Goal: Task Accomplishment & Management: Manage account settings

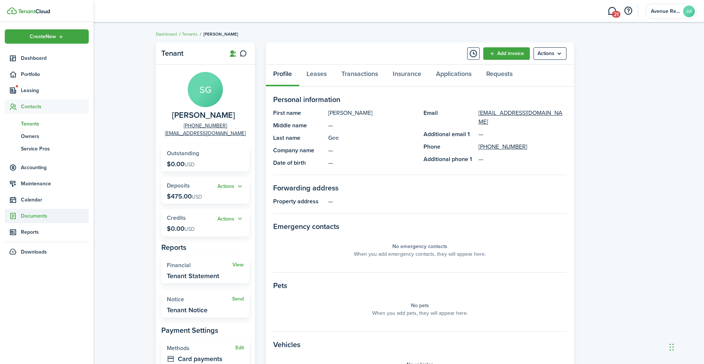
click at [36, 219] on span "Documents" at bounding box center [55, 216] width 68 height 8
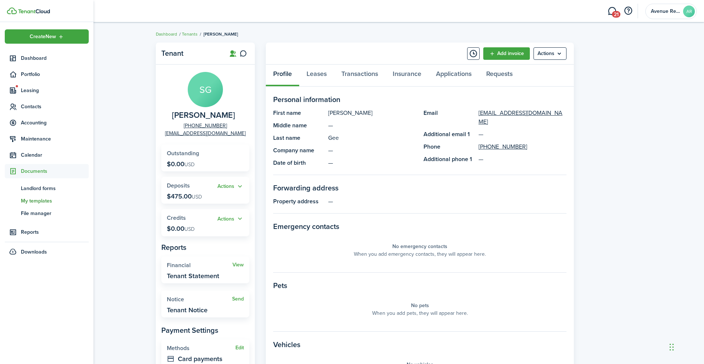
click at [48, 204] on span "My templates" at bounding box center [55, 201] width 68 height 8
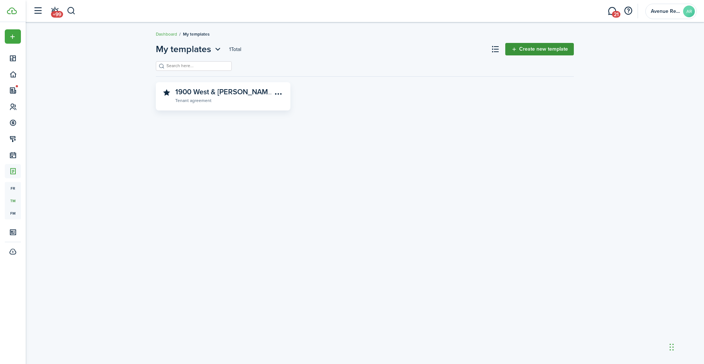
click at [528, 49] on link "Create new template" at bounding box center [539, 49] width 69 height 12
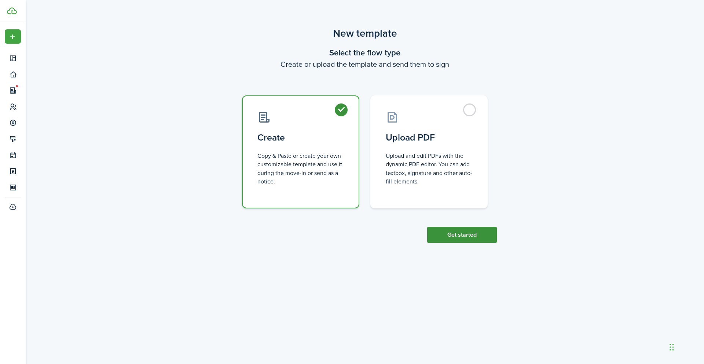
click at [472, 235] on button "Get started" at bounding box center [462, 235] width 70 height 16
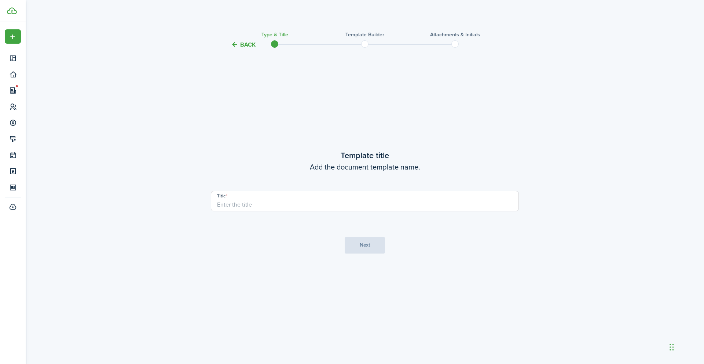
click at [279, 204] on input "Title" at bounding box center [365, 201] width 308 height 21
type input "Storage Closet Rental"
click at [370, 244] on button "Next" at bounding box center [365, 245] width 40 height 17
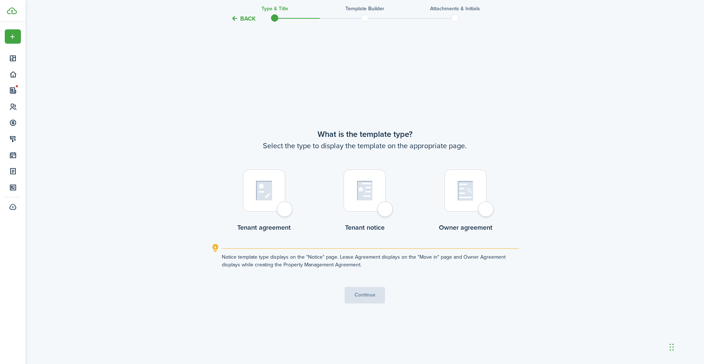
scroll to position [315, 0]
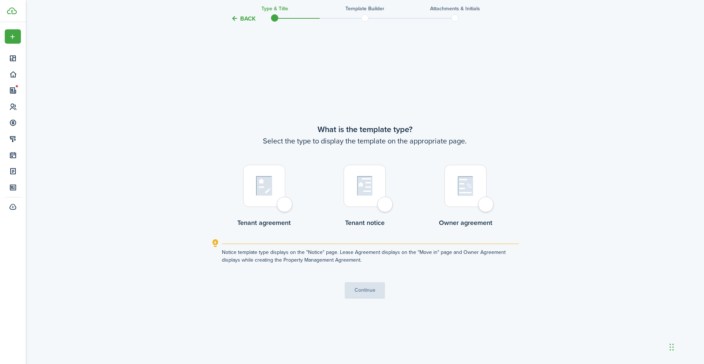
click at [283, 204] on div at bounding box center [264, 186] width 42 height 42
radio input "true"
click at [371, 292] on button "Continue" at bounding box center [365, 290] width 40 height 17
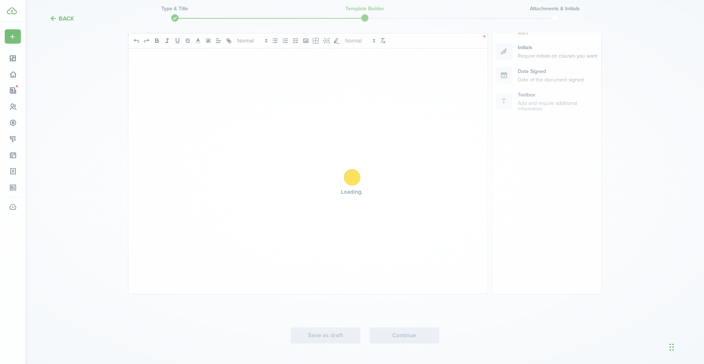
scroll to position [0, 0]
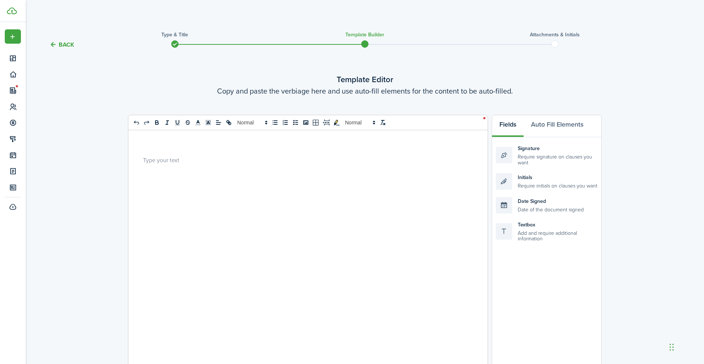
click at [158, 158] on p at bounding box center [305, 160] width 325 height 8
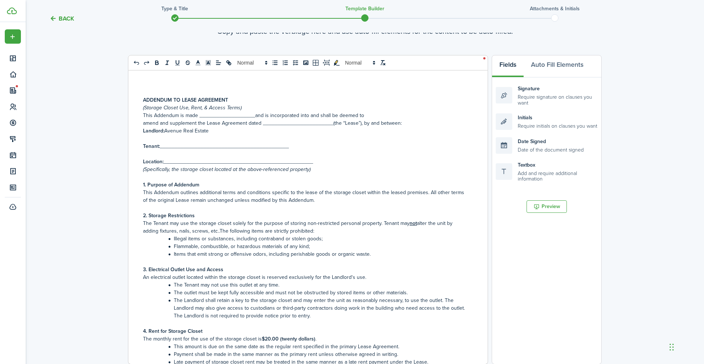
click at [144, 116] on p "This Addendum is made ___________________and is incorporated into and shall be …" at bounding box center [305, 115] width 325 height 8
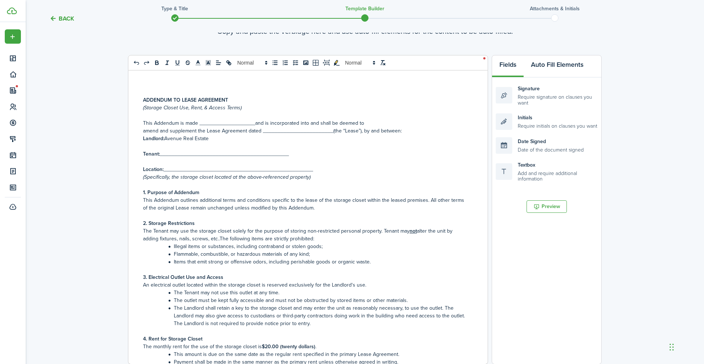
click at [551, 67] on button "Auto Fill Elements" at bounding box center [557, 66] width 67 height 22
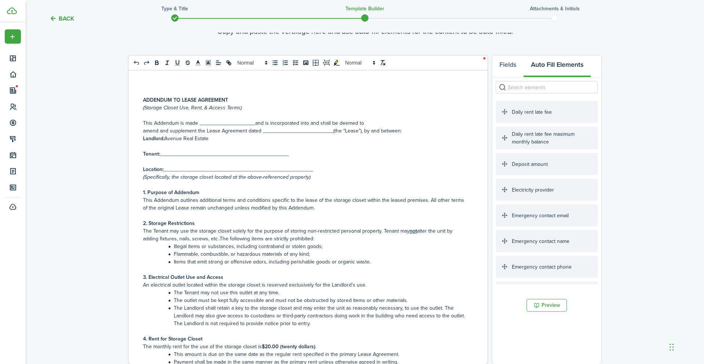
click at [514, 88] on input "search" at bounding box center [547, 87] width 102 height 12
type input "date"
click at [269, 106] on p "(Storage Closet Use, Rent, & Access Terms)" at bounding box center [305, 108] width 325 height 8
click at [217, 124] on p "This Addendum is made ___________________and is incorporated into and shall be …" at bounding box center [305, 123] width 325 height 8
drag, startPoint x: 254, startPoint y: 124, endPoint x: 199, endPoint y: 123, distance: 54.3
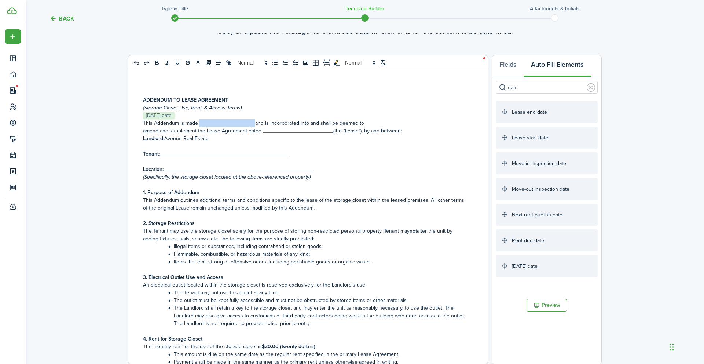
click at [199, 123] on p "This Addendum is made ___________________and is incorporated into and shall be …" at bounding box center [305, 123] width 325 height 8
drag, startPoint x: 331, startPoint y: 132, endPoint x: 261, endPoint y: 134, distance: 69.7
click at [261, 134] on p "amend and supplement the Lease Agreement dated ________________________(the “Le…" at bounding box center [305, 131] width 325 height 8
click at [330, 158] on p at bounding box center [305, 162] width 325 height 8
click at [526, 85] on input "date" at bounding box center [547, 87] width 102 height 12
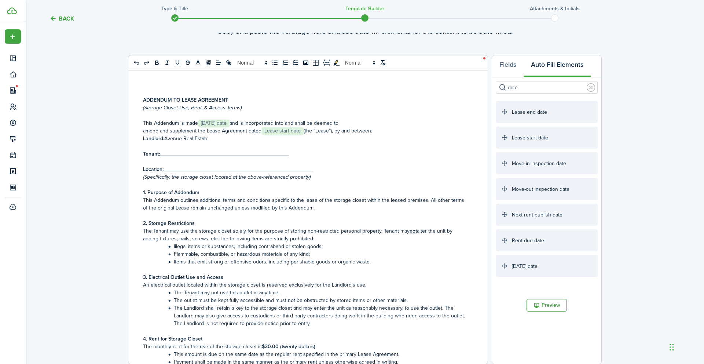
drag, startPoint x: 526, startPoint y: 85, endPoint x: 493, endPoint y: 85, distance: 32.6
click at [493, 85] on div "Signature Require signature on clauses you want Initials Require initials on cl…" at bounding box center [546, 182] width 109 height 210
drag, startPoint x: 298, startPoint y: 152, endPoint x: 162, endPoint y: 153, distance: 135.7
click at [162, 153] on p "Tenant: ____________________________________________" at bounding box center [305, 154] width 325 height 8
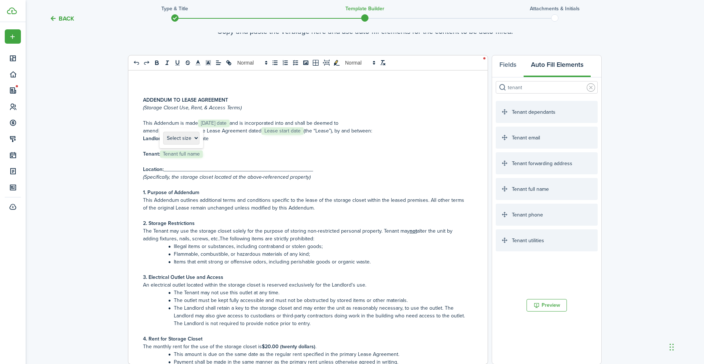
click at [160, 154] on span "Tenant full name" at bounding box center [181, 153] width 43 height 7
drag, startPoint x: 312, startPoint y: 170, endPoint x: 165, endPoint y: 167, distance: 147.4
click at [165, 167] on p "Location: ___________________________________________________" at bounding box center [305, 169] width 325 height 8
click at [528, 87] on input "tenant" at bounding box center [547, 87] width 102 height 12
drag, startPoint x: 528, startPoint y: 87, endPoint x: 488, endPoint y: 87, distance: 40.3
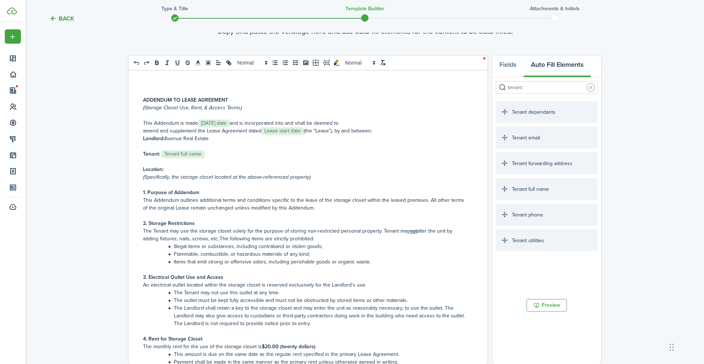
click at [488, 87] on div "0 x 0 ADDENDUM TO LEASE AGREEMENT (Storage Closet Use, Rent, & Access Terms) ﻿﻿…" at bounding box center [364, 209] width 671 height 309
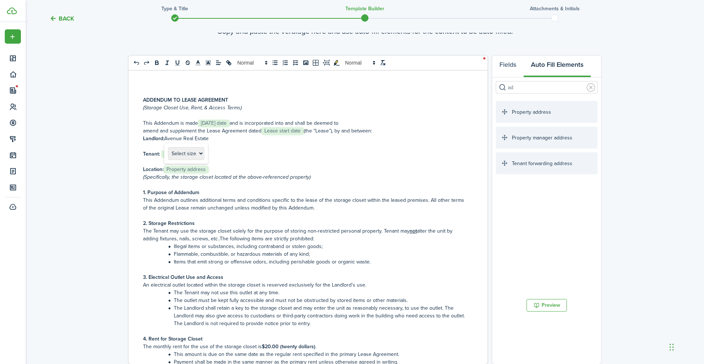
click at [164, 167] on span "Property address" at bounding box center [186, 169] width 45 height 7
click at [227, 168] on p "Location: ﻿ Property address ﻿" at bounding box center [305, 169] width 325 height 8
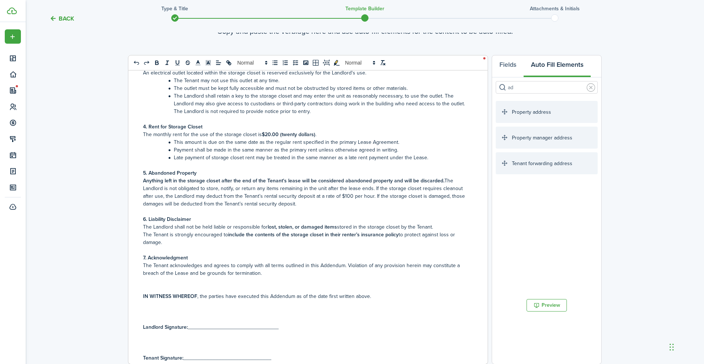
scroll to position [259, 0]
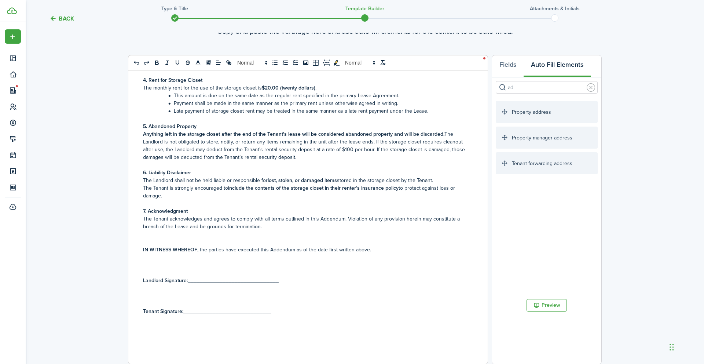
click at [520, 87] on input "ad" at bounding box center [547, 87] width 102 height 12
type input "a"
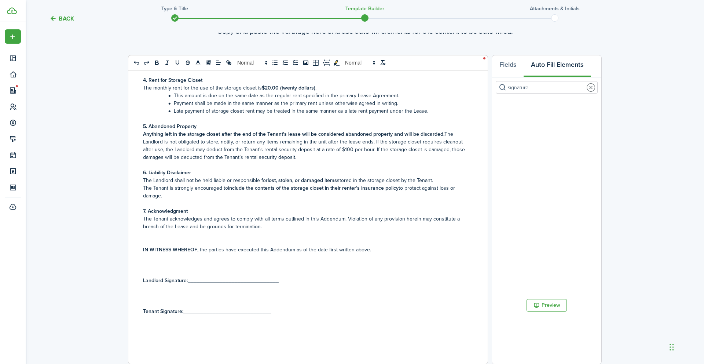
type input "signature"
click at [593, 90] on link at bounding box center [591, 87] width 8 height 8
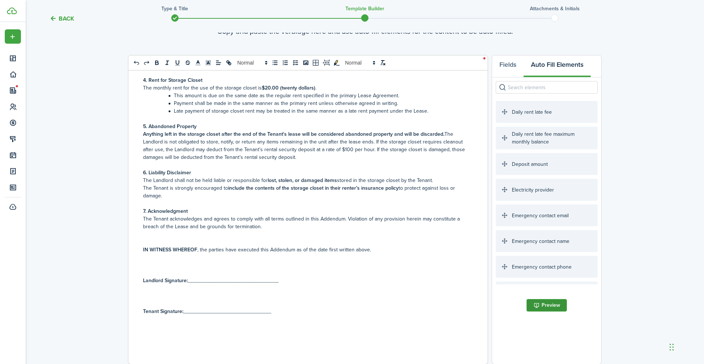
click at [546, 304] on button "Preview" at bounding box center [547, 305] width 40 height 12
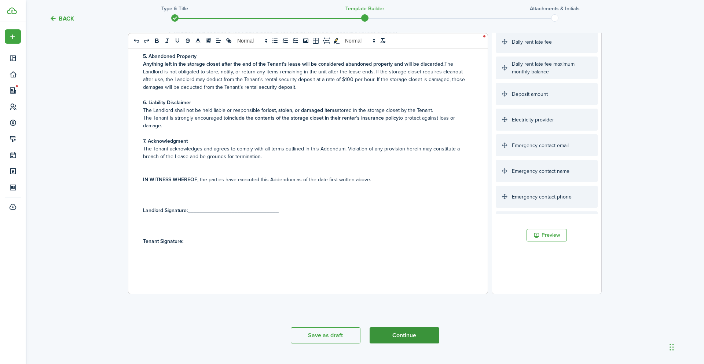
click at [389, 336] on button "Continue" at bounding box center [405, 335] width 70 height 16
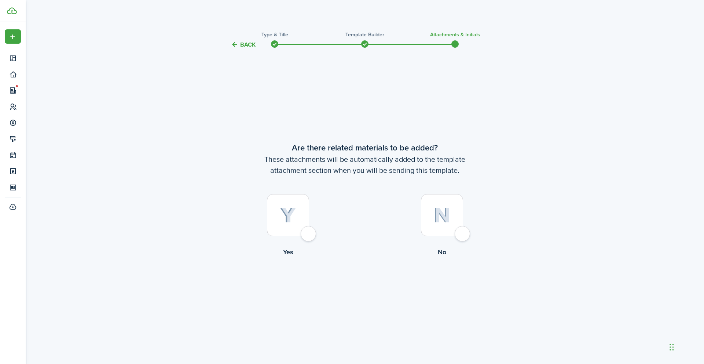
click at [461, 233] on div at bounding box center [442, 215] width 42 height 42
radio input "true"
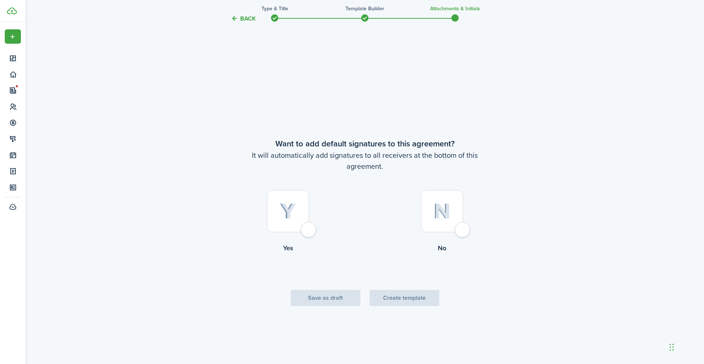
scroll to position [315, 0]
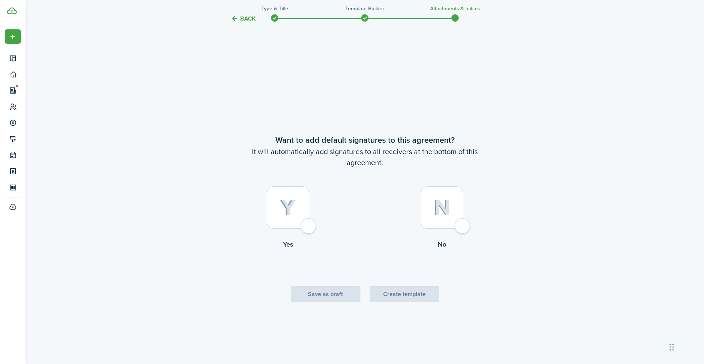
click at [308, 225] on div at bounding box center [288, 207] width 42 height 42
radio input "true"
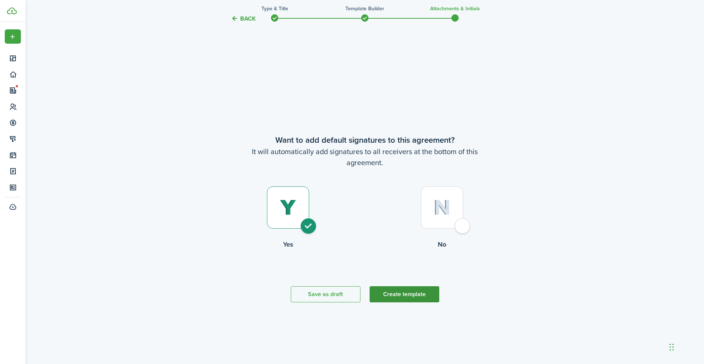
click at [403, 294] on button "Create template" at bounding box center [405, 294] width 70 height 16
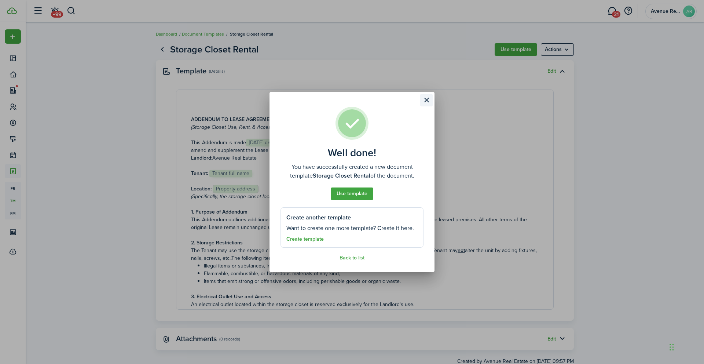
click at [427, 101] on button "Close modal" at bounding box center [426, 100] width 12 height 12
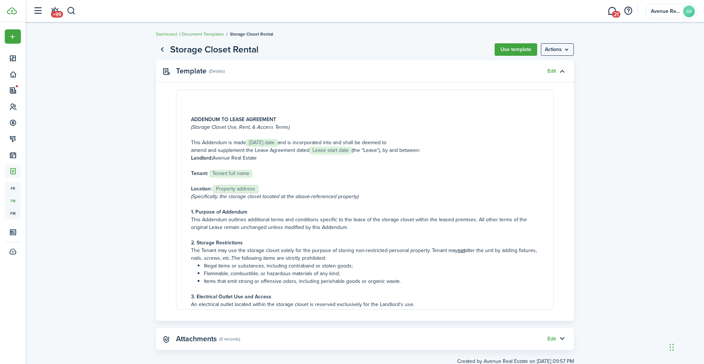
click at [217, 34] on link "Document Templates" at bounding box center [203, 34] width 42 height 7
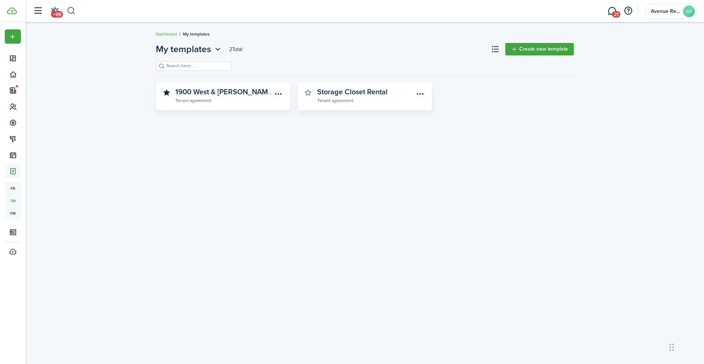
click at [70, 10] on button "button" at bounding box center [71, 11] width 9 height 12
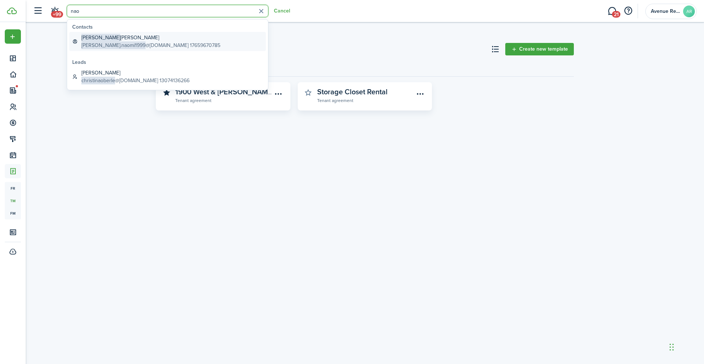
type input "nao"
click at [105, 42] on span "[PERSON_NAME].naomi1999" at bounding box center [113, 45] width 64 height 8
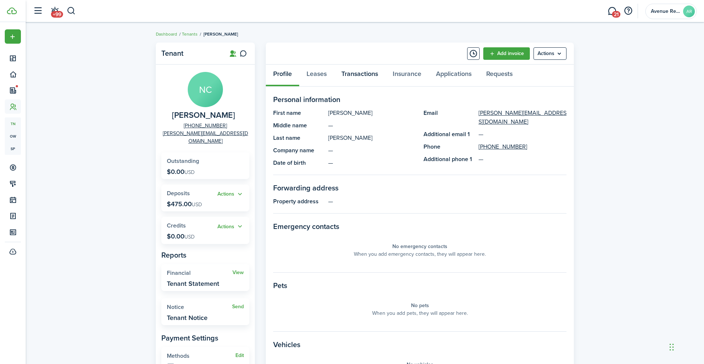
click at [354, 74] on link "Transactions" at bounding box center [359, 76] width 51 height 22
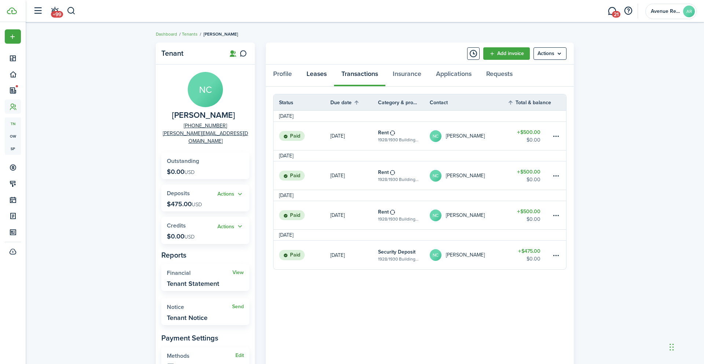
click at [317, 74] on link "Leases" at bounding box center [316, 76] width 35 height 22
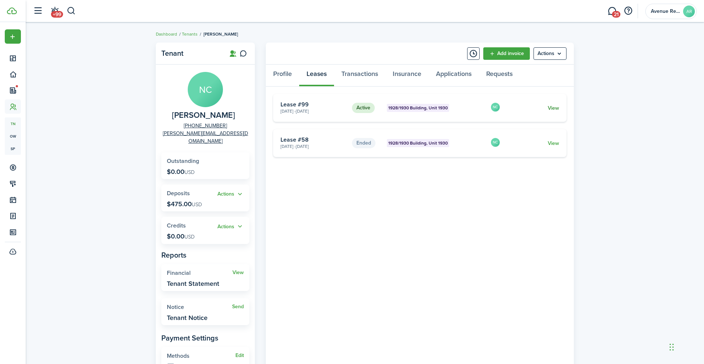
click at [554, 109] on link "View" at bounding box center [553, 108] width 11 height 8
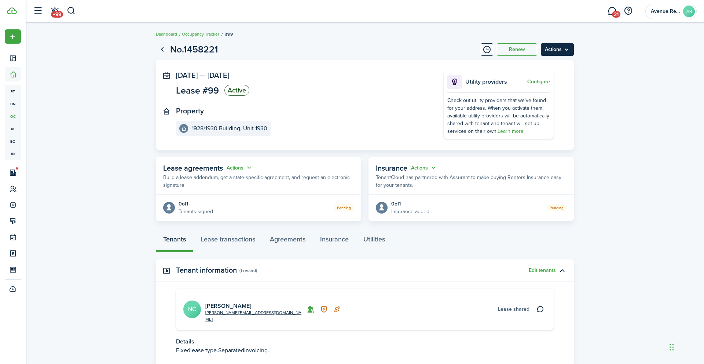
click at [563, 47] on menu-btn "Actions" at bounding box center [557, 49] width 33 height 12
click at [531, 91] on link "End Lease" at bounding box center [542, 91] width 64 height 12
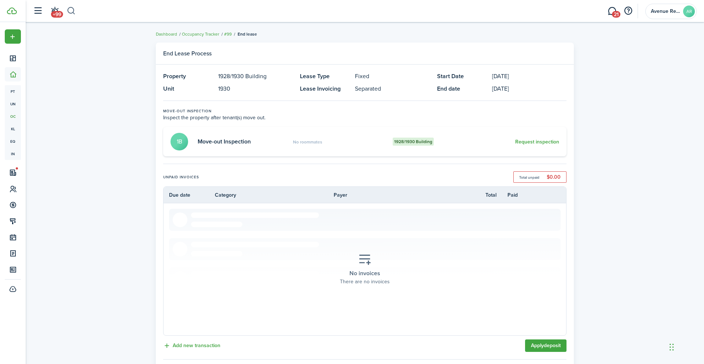
click at [73, 10] on button "button" at bounding box center [71, 11] width 9 height 12
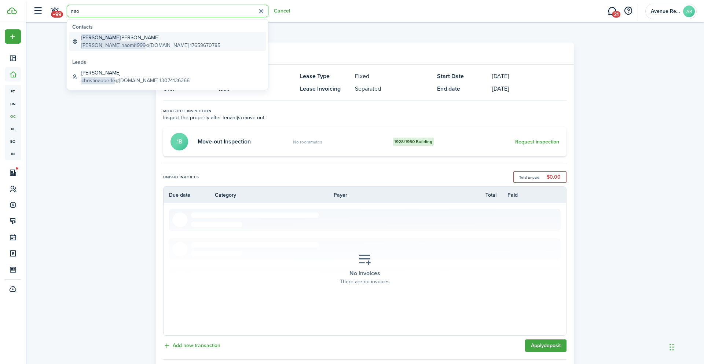
type input "nao"
click at [109, 42] on span "[PERSON_NAME].naomi1999" at bounding box center [113, 45] width 64 height 8
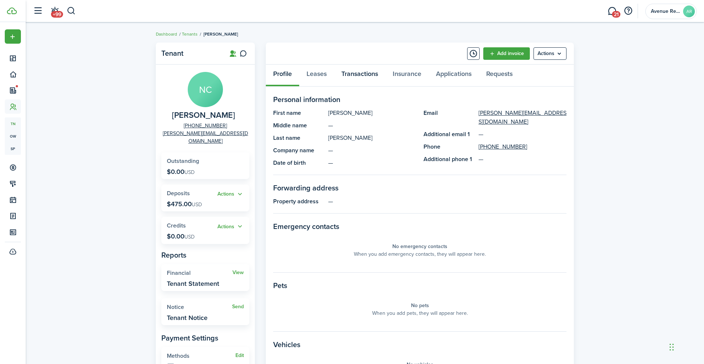
click at [358, 75] on link "Transactions" at bounding box center [359, 76] width 51 height 22
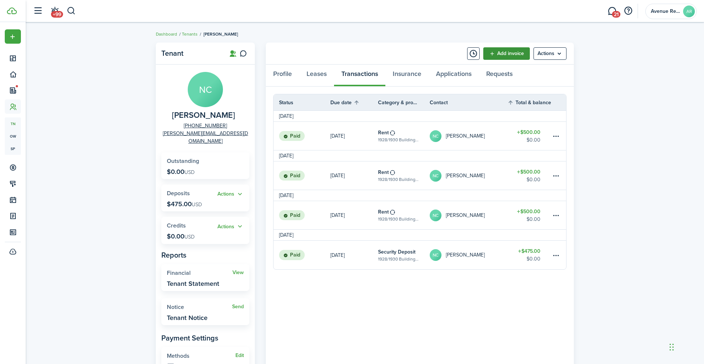
click at [513, 53] on link "Add invoice" at bounding box center [506, 53] width 47 height 12
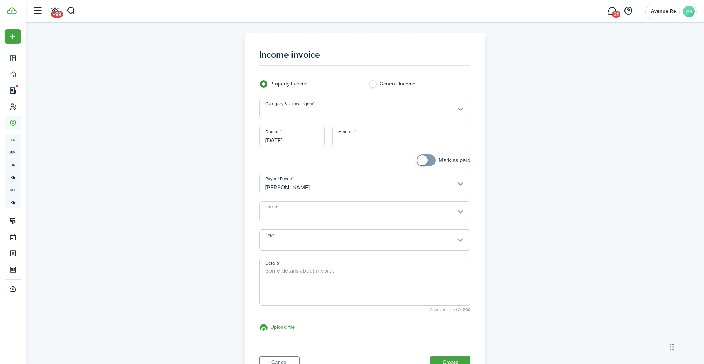
click at [299, 112] on input "Category & subcategory" at bounding box center [365, 109] width 212 height 21
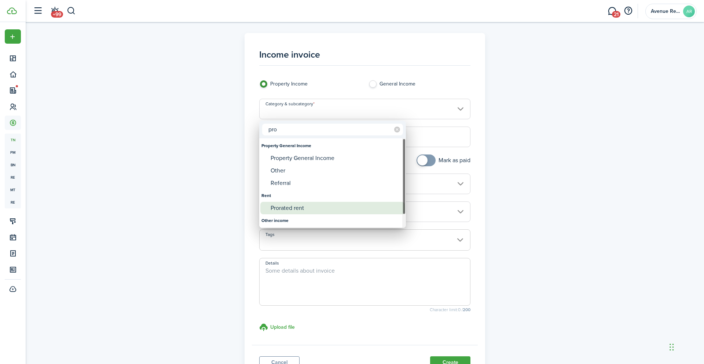
type input "pro"
click at [297, 208] on div "Prorated rent" at bounding box center [336, 208] width 130 height 12
type input "Rent / Prorated rent"
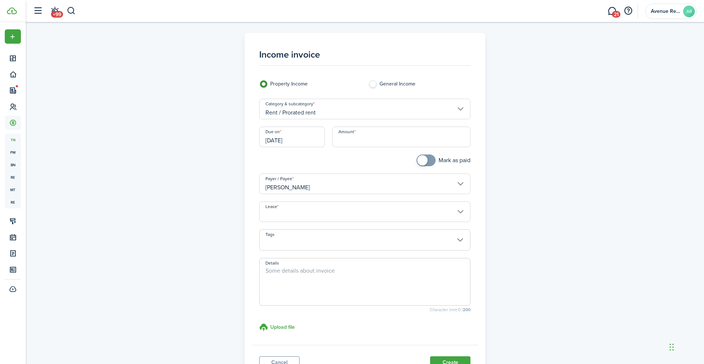
drag, startPoint x: 305, startPoint y: 141, endPoint x: 268, endPoint y: 141, distance: 37.0
click at [268, 141] on input "[DATE]" at bounding box center [292, 137] width 66 height 21
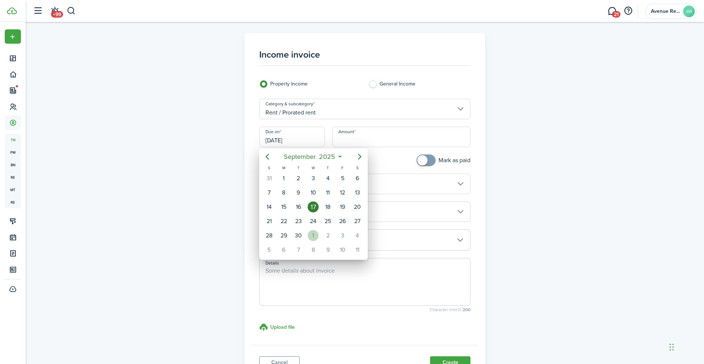
click at [314, 234] on div "1" at bounding box center [313, 235] width 11 height 11
type input "[DATE]"
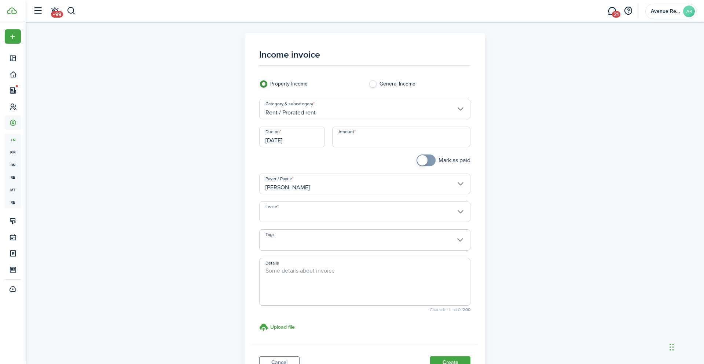
click at [355, 144] on input "Amount" at bounding box center [401, 137] width 139 height 21
click at [319, 211] on input "Lease" at bounding box center [365, 211] width 212 height 21
type input "$161.29"
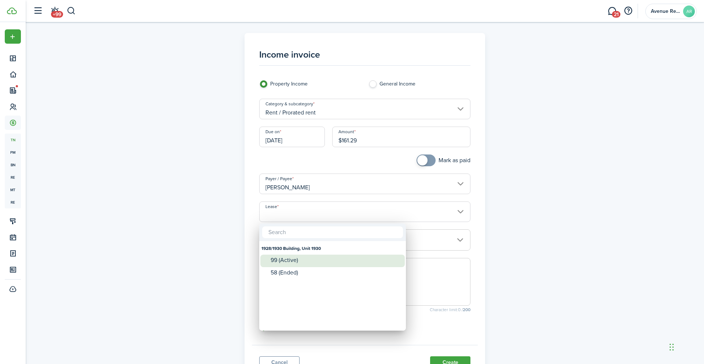
click at [293, 259] on div "99 (Active)" at bounding box center [336, 260] width 130 height 7
type input "1928/1930 Building, Unit 1930. Lease #99 (Active)"
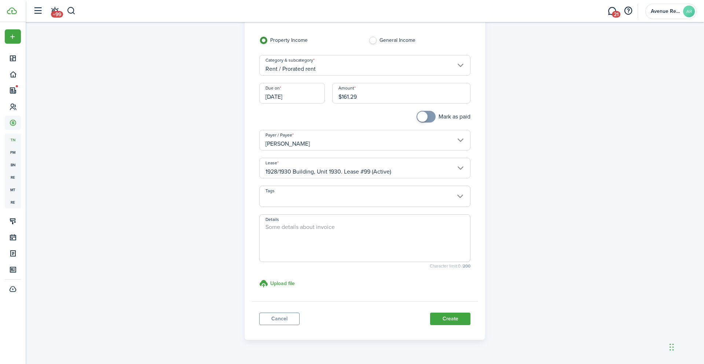
scroll to position [62, 0]
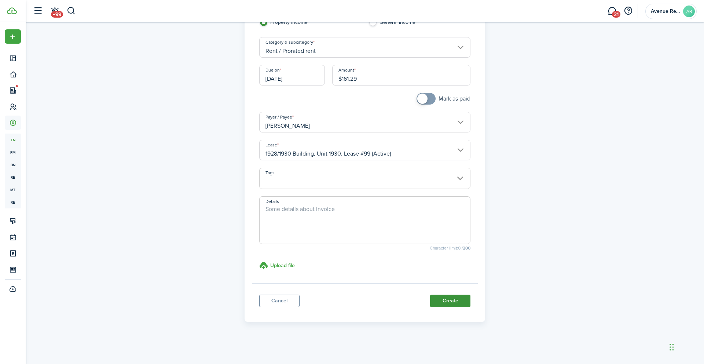
click at [452, 299] on button "Create" at bounding box center [450, 300] width 40 height 12
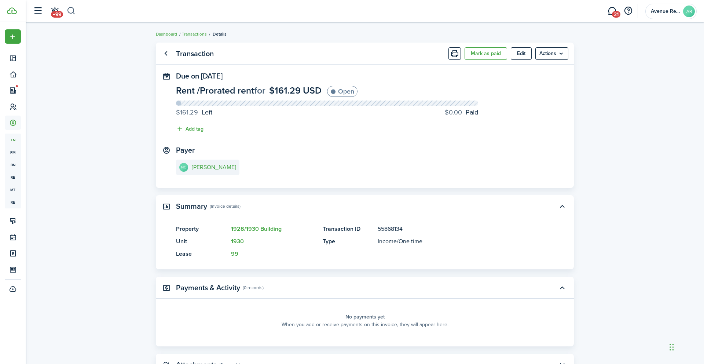
click at [71, 9] on button "button" at bounding box center [71, 11] width 9 height 12
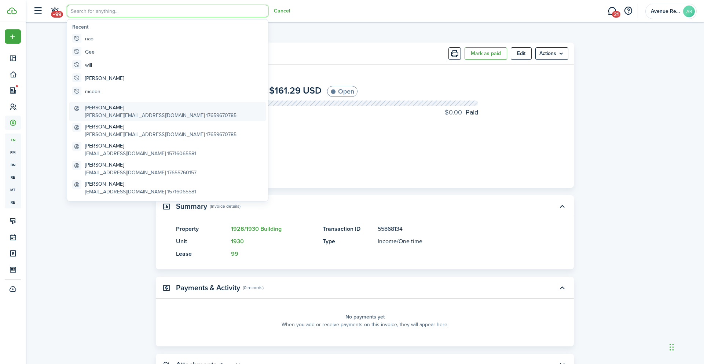
click at [116, 115] on global-search-item-description "[PERSON_NAME][EMAIL_ADDRESS][DOMAIN_NAME] 17659670785" at bounding box center [160, 115] width 151 height 8
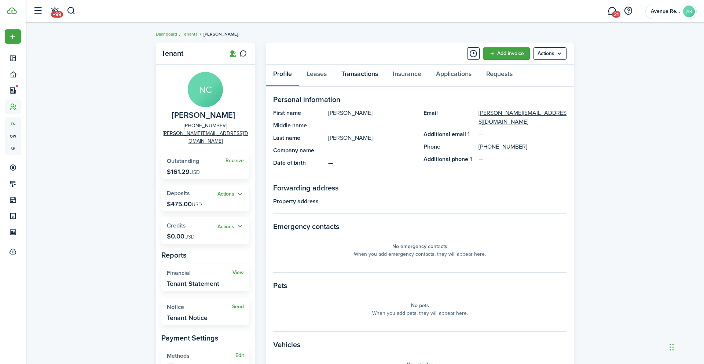
click at [359, 74] on link "Transactions" at bounding box center [359, 76] width 51 height 22
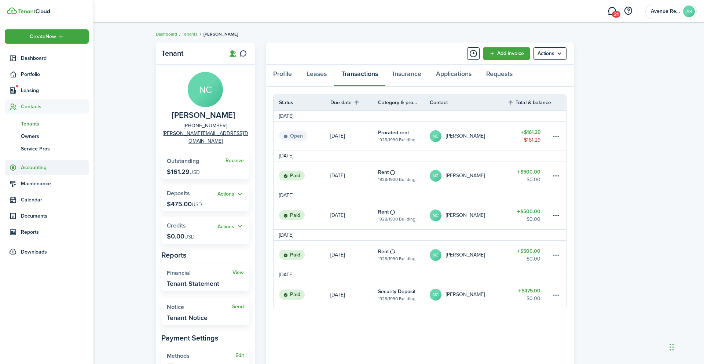
click at [40, 167] on span "Accounting" at bounding box center [55, 168] width 68 height 8
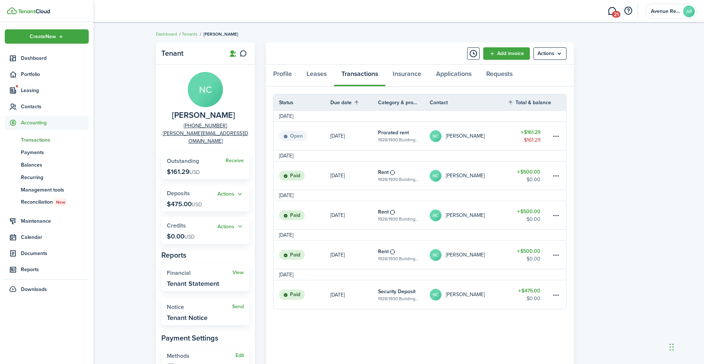
click at [39, 141] on span "Transactions" at bounding box center [55, 140] width 68 height 8
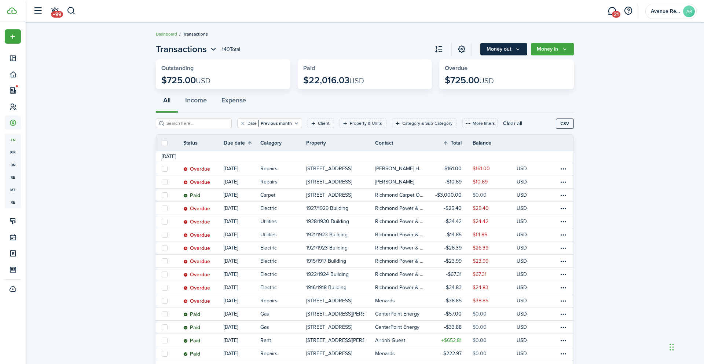
click at [519, 50] on icon "Money out" at bounding box center [518, 49] width 6 height 6
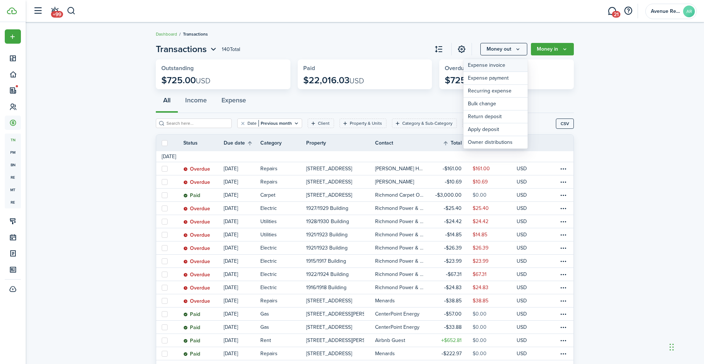
click at [502, 66] on link "Expense invoice" at bounding box center [496, 65] width 64 height 13
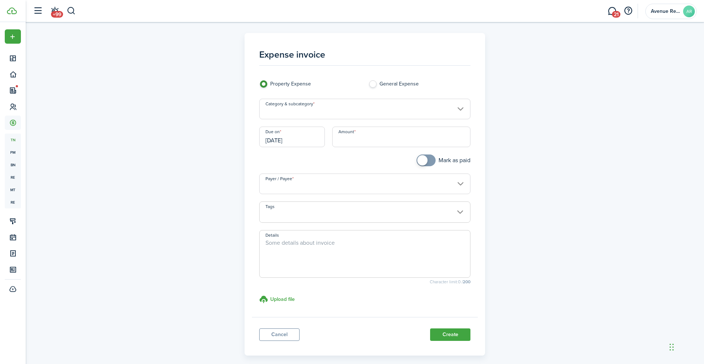
click at [331, 111] on input "Category & subcategory" at bounding box center [365, 109] width 212 height 21
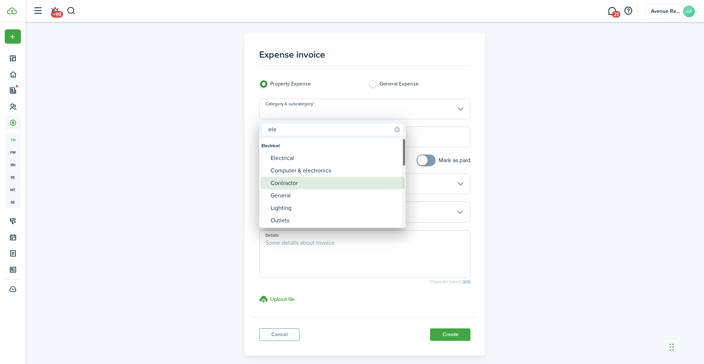
type input "ele"
click at [296, 181] on div "Contractor" at bounding box center [336, 183] width 130 height 12
type input "Electrical / Contractor"
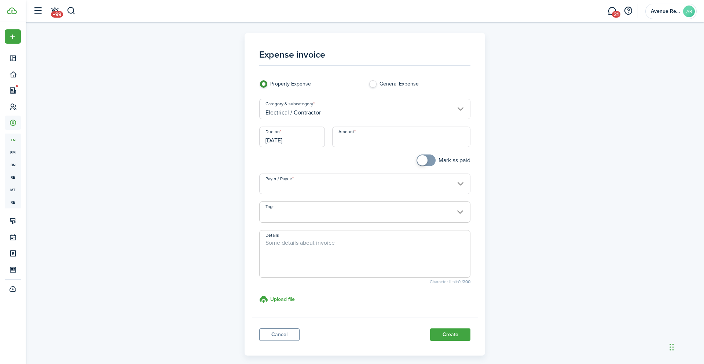
click at [368, 135] on input "Amount" at bounding box center [401, 137] width 139 height 21
click at [321, 184] on input "Payer / Payee" at bounding box center [365, 183] width 212 height 21
type input "$525.00"
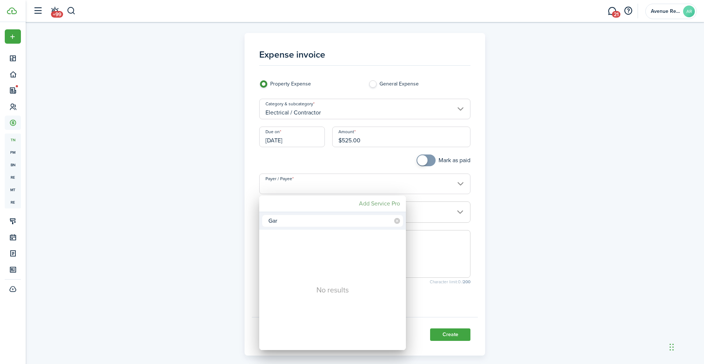
type input "Gar"
click at [374, 203] on mbsc-button "Add Service Pro" at bounding box center [379, 203] width 47 height 13
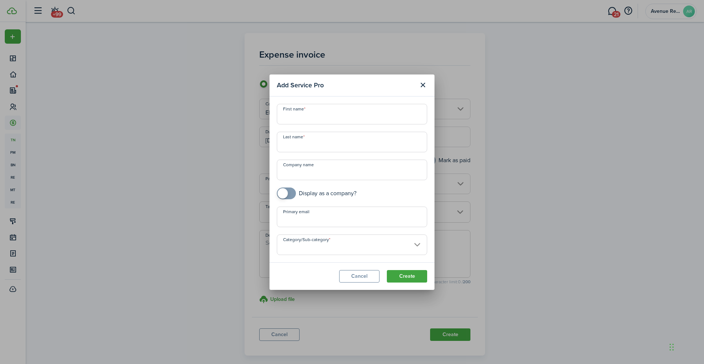
click at [303, 118] on input "First name" at bounding box center [352, 114] width 150 height 21
type input "[PERSON_NAME]"
click at [302, 146] on input "Last name" at bounding box center [352, 142] width 150 height 21
click at [417, 245] on input "Category/Sub-category" at bounding box center [352, 244] width 150 height 21
type input "[PERSON_NAME]"
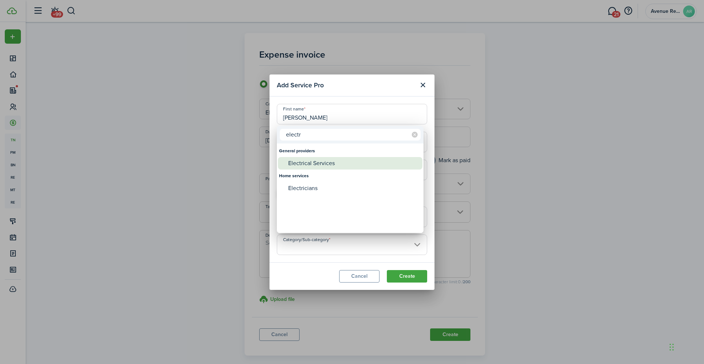
type input "electr"
click at [316, 162] on div "Electrical Services" at bounding box center [353, 163] width 130 height 12
type input "General providers -> Electrical Services"
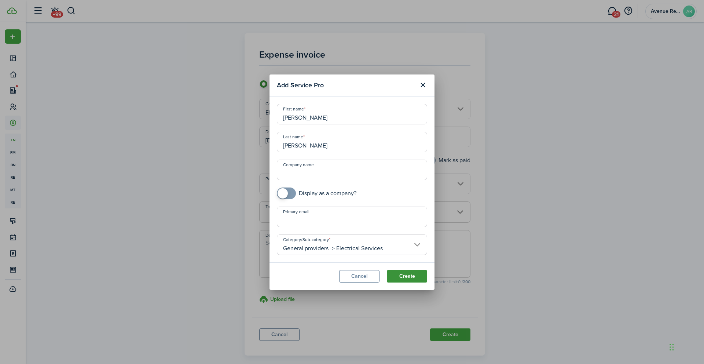
click at [409, 276] on button "Create" at bounding box center [407, 276] width 40 height 12
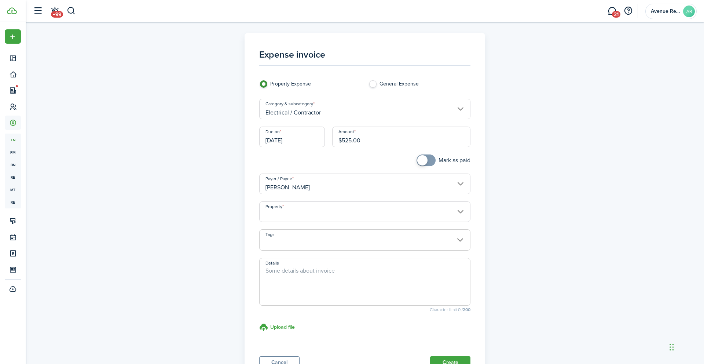
click at [382, 214] on input "Property" at bounding box center [365, 211] width 212 height 21
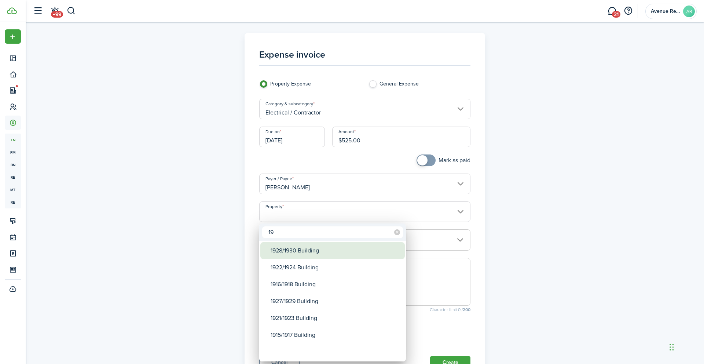
type input "19"
click at [314, 252] on div "1928/1930 Building" at bounding box center [336, 250] width 130 height 17
type input "1928/1930 Building"
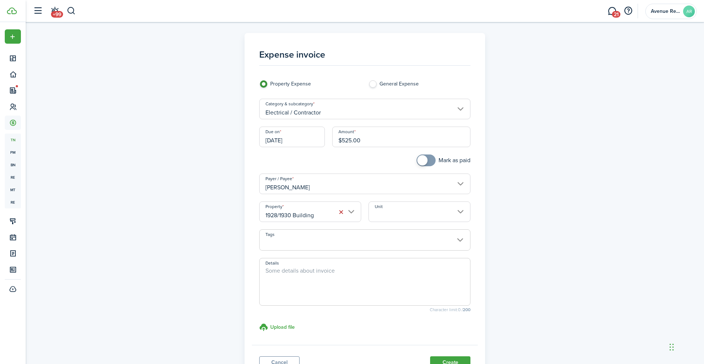
click at [292, 244] on span at bounding box center [365, 244] width 211 height 12
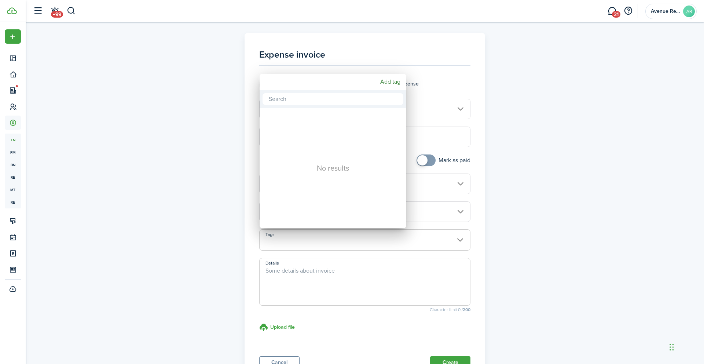
click at [286, 271] on div at bounding box center [351, 181] width 821 height 481
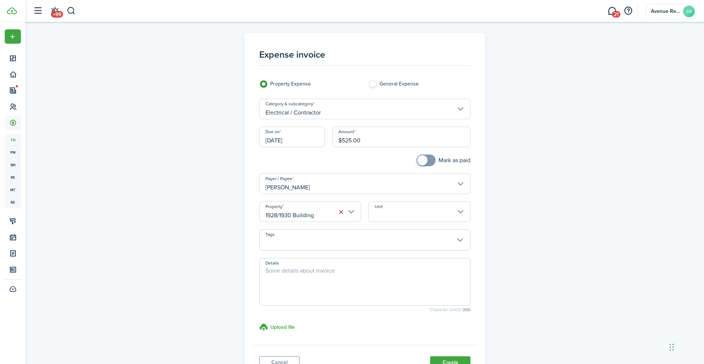
click at [282, 271] on textarea "Details" at bounding box center [365, 283] width 211 height 35
type textarea "W"
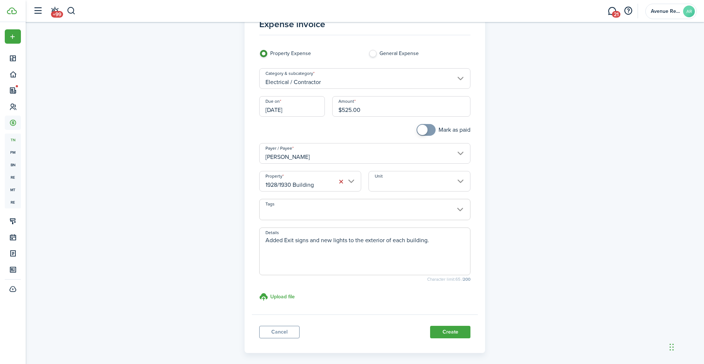
scroll to position [33, 0]
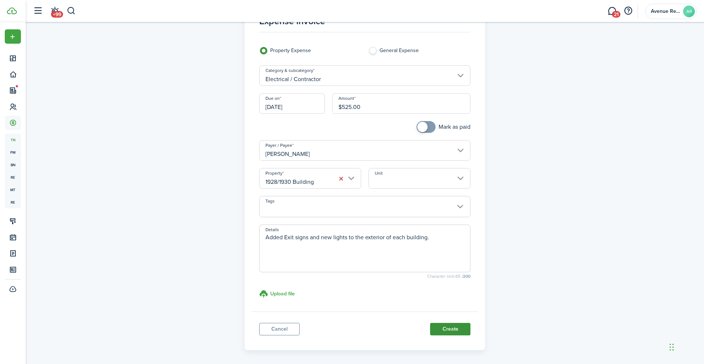
type textarea "Added Exit signs and new lights to the exterior of each building."
click at [450, 329] on button "Create" at bounding box center [450, 329] width 40 height 12
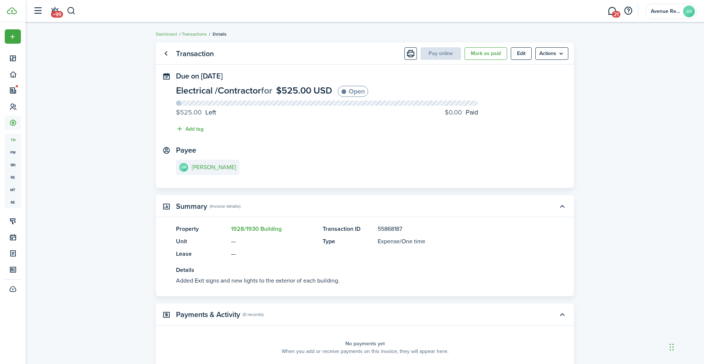
click at [197, 35] on link "Transactions" at bounding box center [194, 34] width 25 height 7
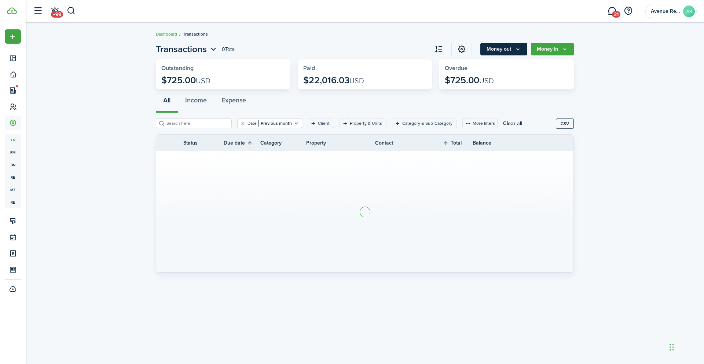
click at [509, 45] on button "Money out" at bounding box center [503, 49] width 47 height 12
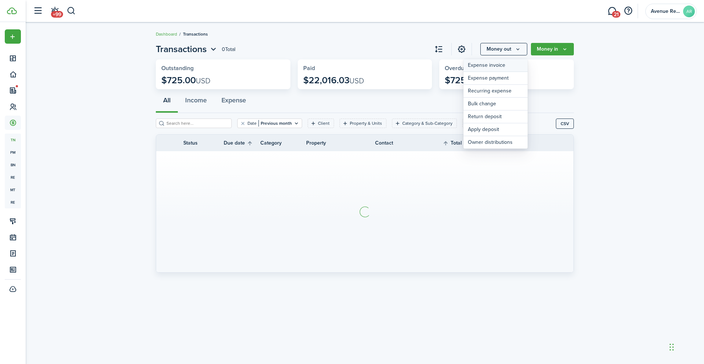
click at [497, 66] on link "Expense invoice" at bounding box center [496, 65] width 64 height 13
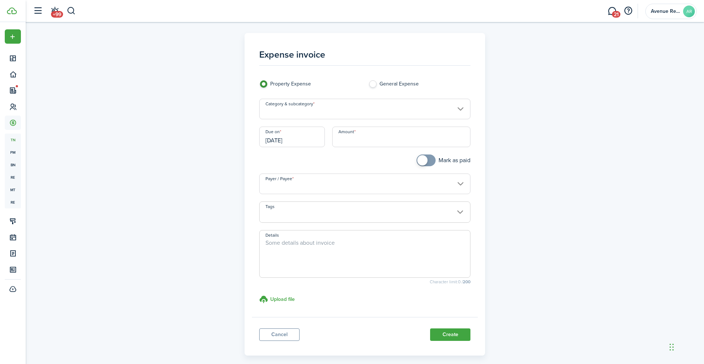
click at [366, 108] on input "Category & subcategory" at bounding box center [365, 109] width 212 height 21
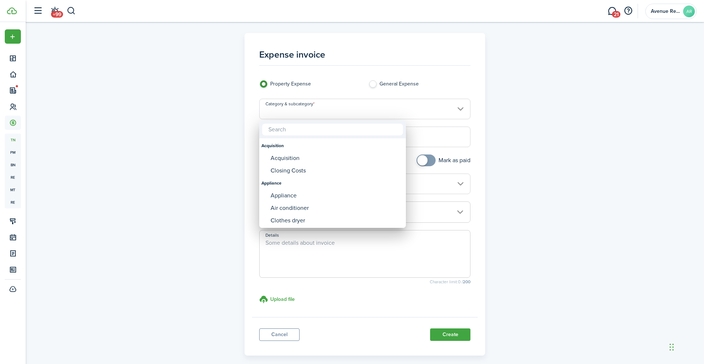
type input "c"
type input "floor"
click at [284, 223] on div "Flooring" at bounding box center [336, 220] width 130 height 12
type input "Sub-Contractors / Flooring"
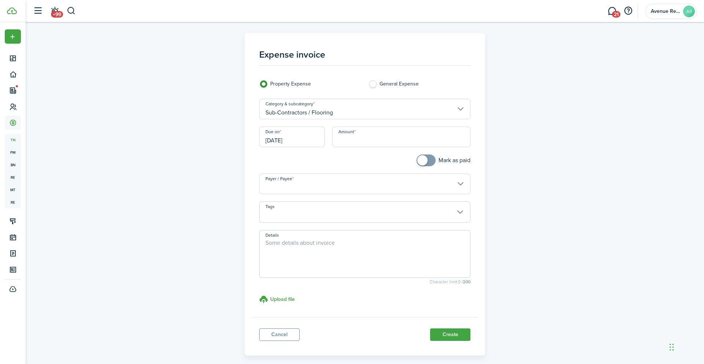
click at [376, 138] on input "Amount" at bounding box center [401, 137] width 139 height 21
click at [319, 184] on input "Payer / Payee" at bounding box center [365, 183] width 212 height 21
type input "$2,400.00"
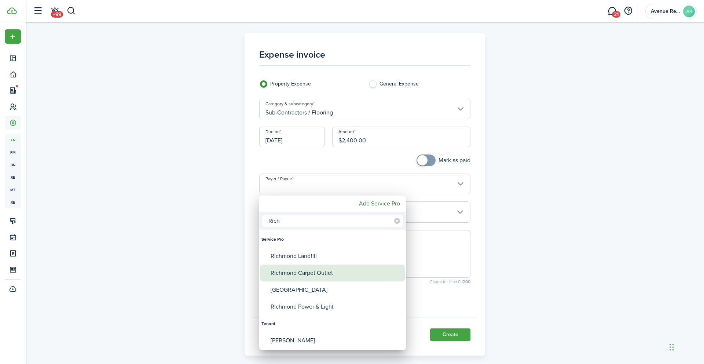
type input "Rich"
click at [320, 271] on div "Richmond Carpet Outlet" at bounding box center [336, 272] width 130 height 17
type input "Richmond Carpet Outlet"
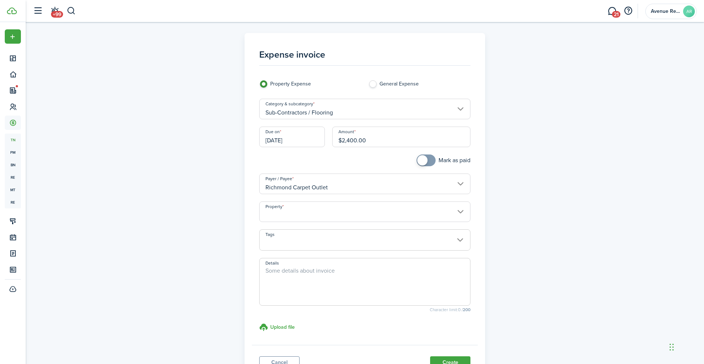
click at [298, 211] on input "Property" at bounding box center [365, 211] width 212 height 21
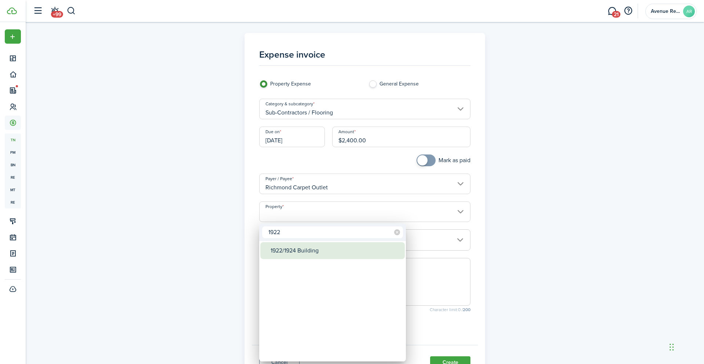
type input "1922"
click at [302, 250] on div "1922/1924 Building" at bounding box center [336, 250] width 130 height 17
type input "1922/1924 Building"
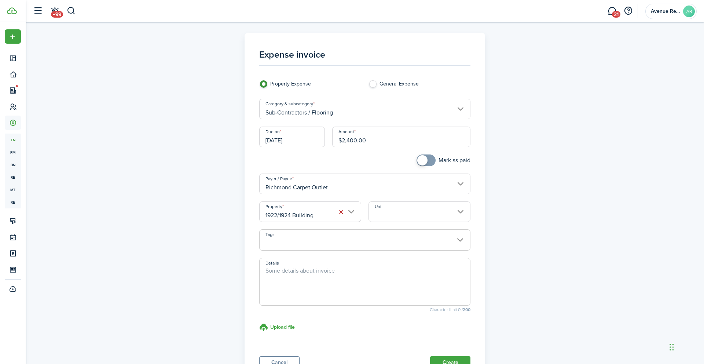
click at [399, 213] on input "Unit" at bounding box center [420, 211] width 102 height 21
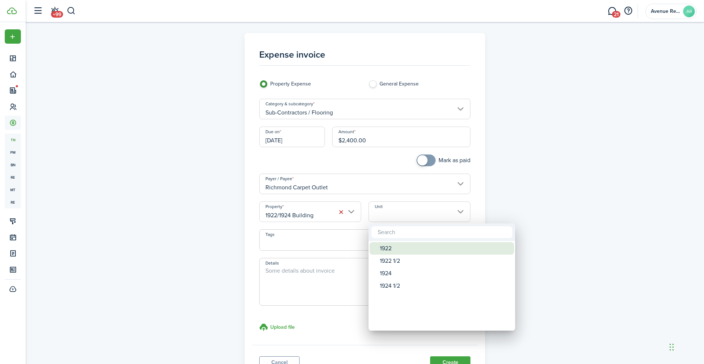
click at [393, 249] on div "1922" at bounding box center [445, 248] width 130 height 12
type input "1922"
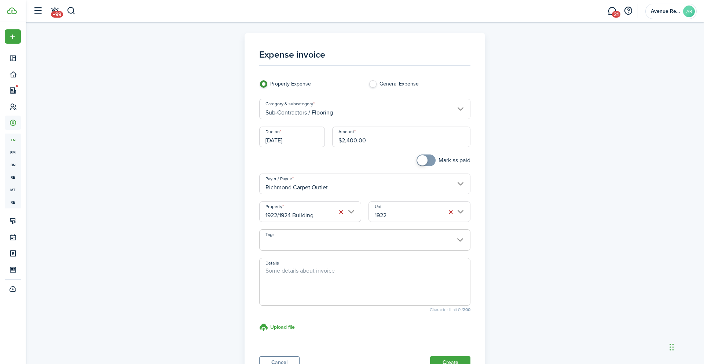
click at [338, 276] on textarea "Details" at bounding box center [365, 283] width 211 height 35
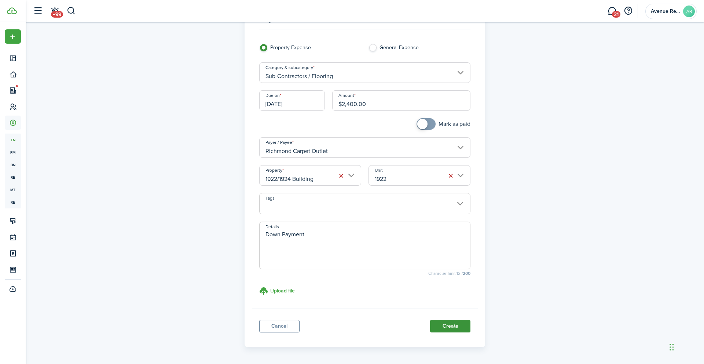
type textarea "Down Payment"
click at [448, 326] on button "Create" at bounding box center [450, 326] width 40 height 12
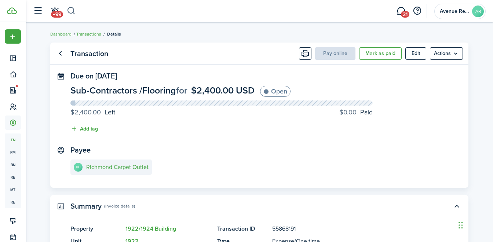
click at [70, 11] on button "button" at bounding box center [71, 11] width 9 height 12
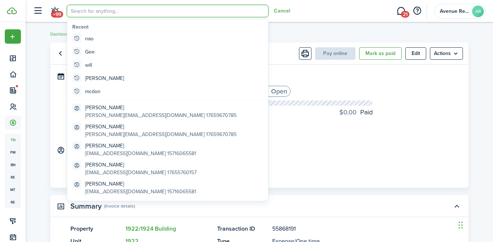
click at [70, 11] on global-search "Cancel" at bounding box center [178, 11] width 223 height 12
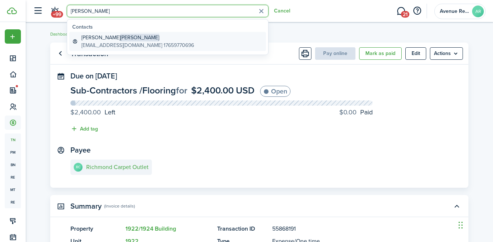
type input "[PERSON_NAME]"
click at [120, 40] on span "[PERSON_NAME]" at bounding box center [139, 38] width 39 height 8
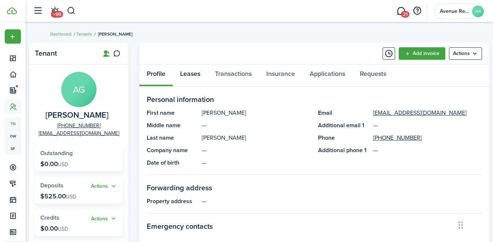
click at [192, 72] on link "Leases" at bounding box center [190, 76] width 35 height 22
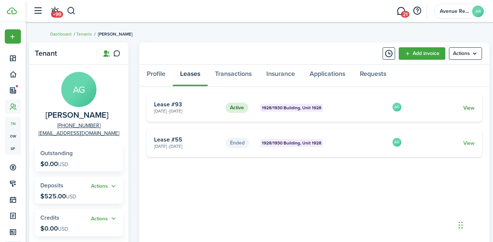
click at [468, 107] on link "View" at bounding box center [468, 108] width 11 height 8
